Goal: Navigation & Orientation: Find specific page/section

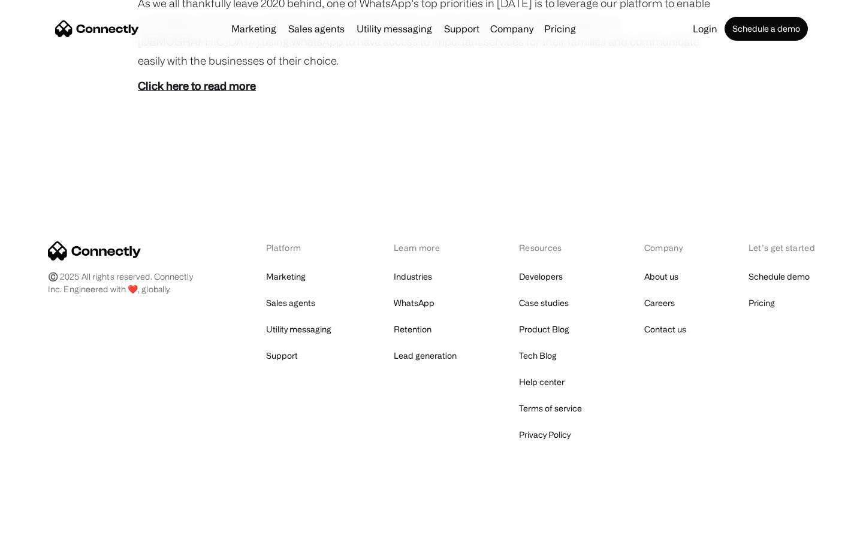
scroll to position [673, 0]
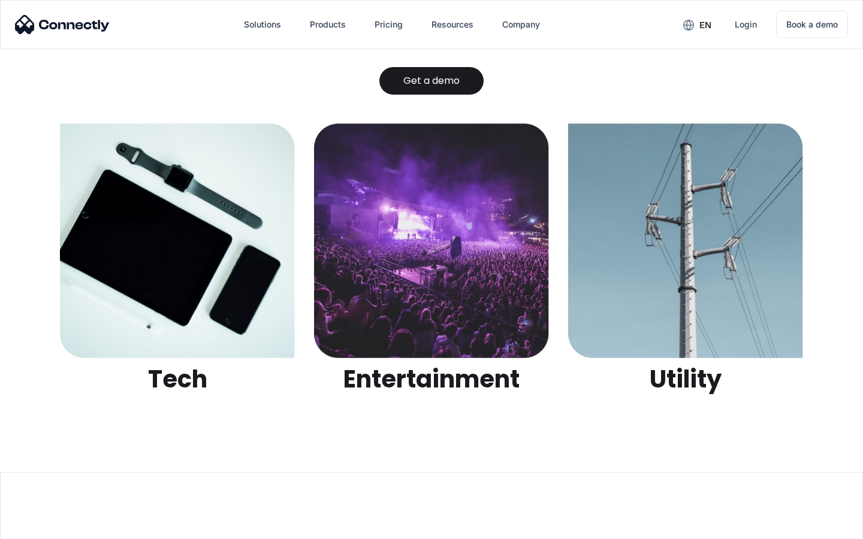
scroll to position [3781, 0]
